Goal: Information Seeking & Learning: Stay updated

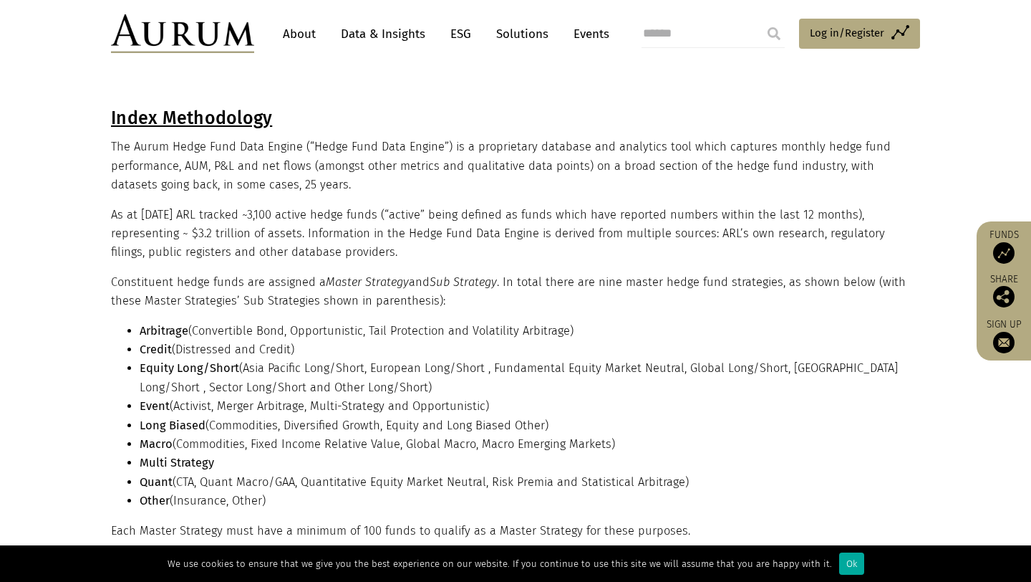
scroll to position [455, 0]
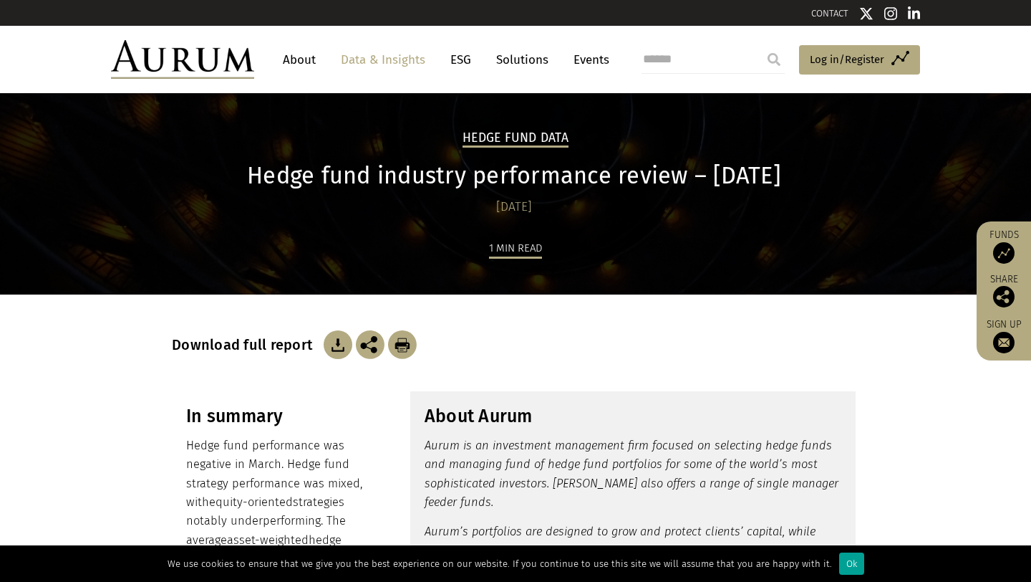
click at [844, 564] on div "Ok" at bounding box center [851, 563] width 25 height 22
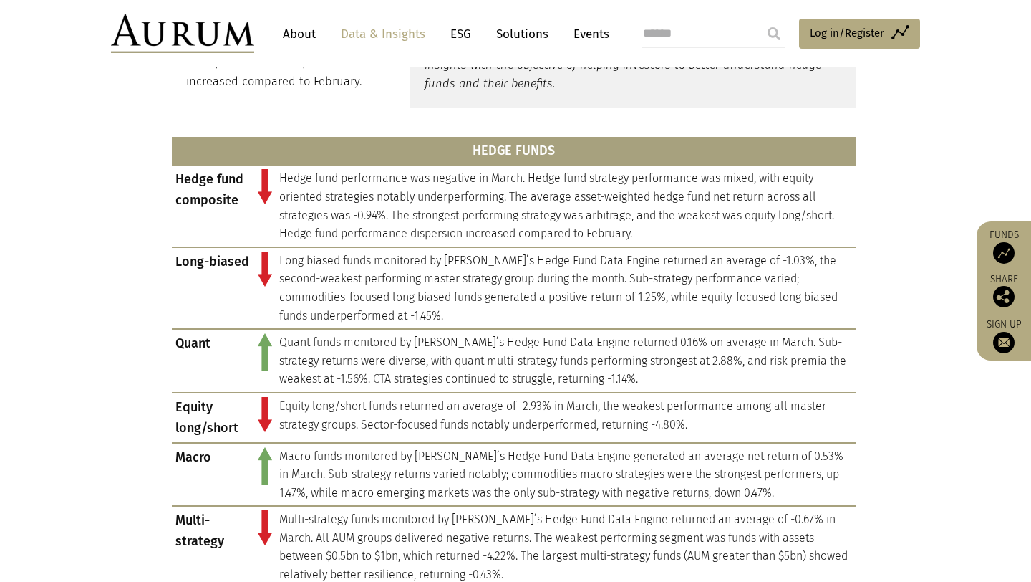
scroll to position [593, 0]
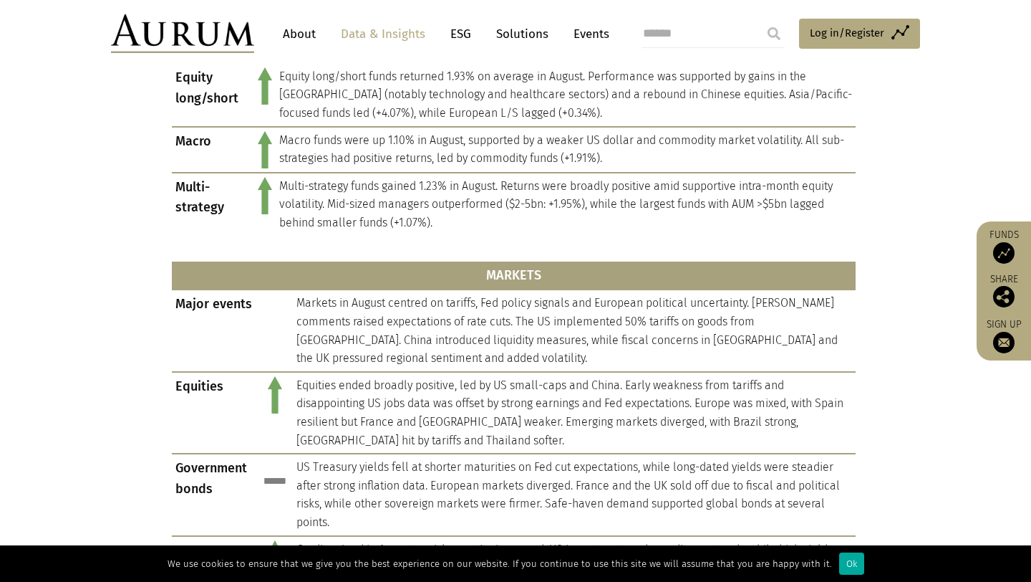
scroll to position [612, 0]
